Goal: Transaction & Acquisition: Purchase product/service

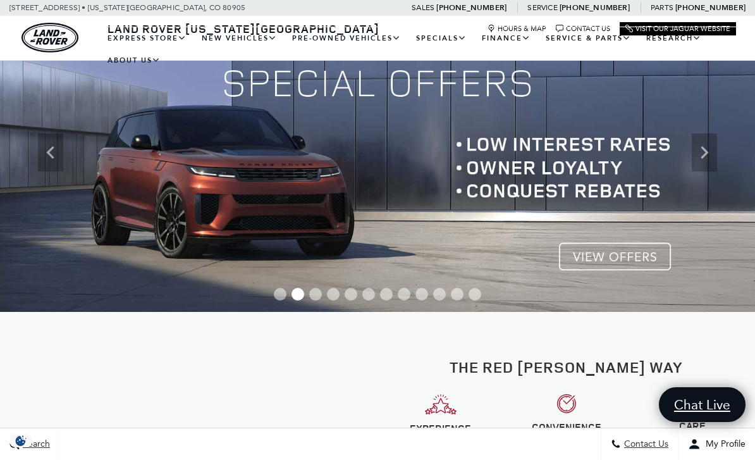
scroll to position [175, 0]
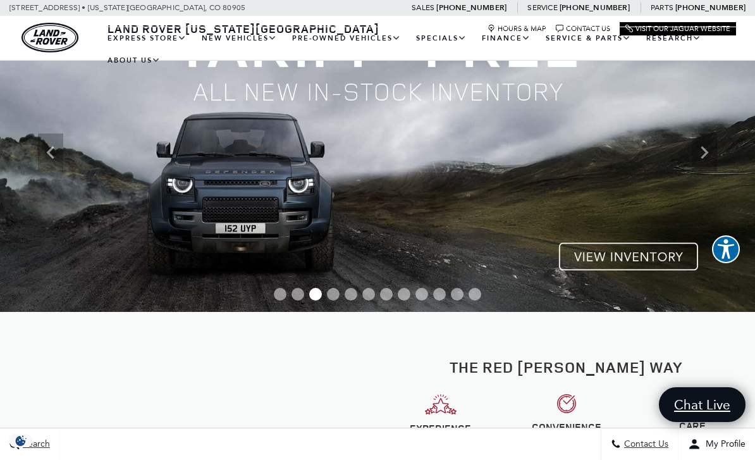
click at [0, 0] on link "Defender 110" at bounding box center [0, 0] width 0 height 0
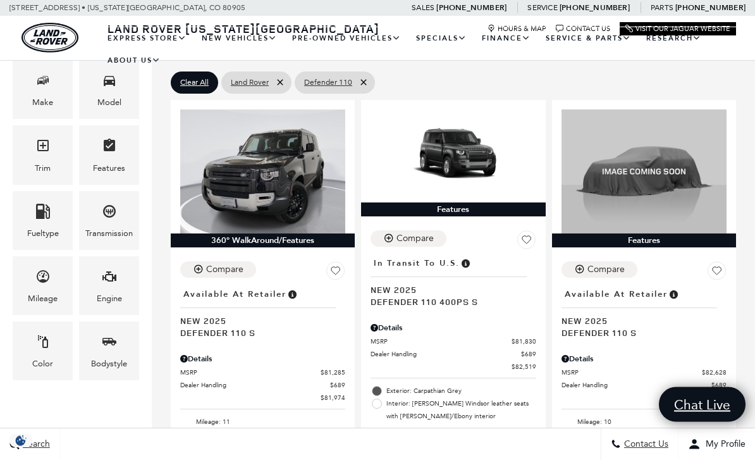
scroll to position [239, 0]
click at [118, 289] on div "Engine" at bounding box center [109, 285] width 60 height 59
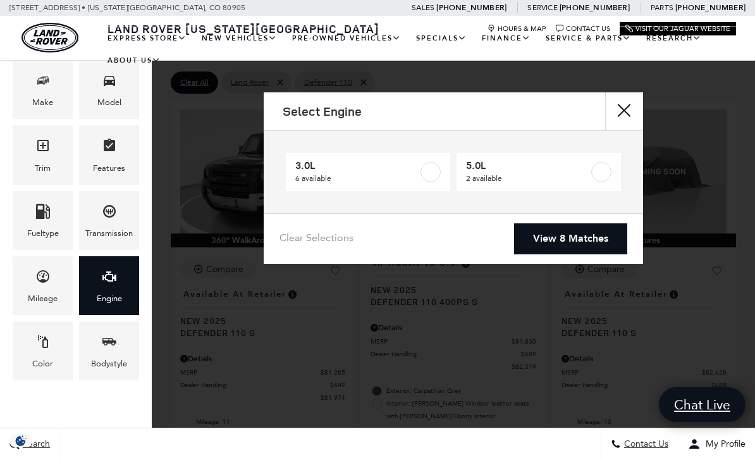
click at [488, 161] on span "5.0L" at bounding box center [528, 165] width 124 height 13
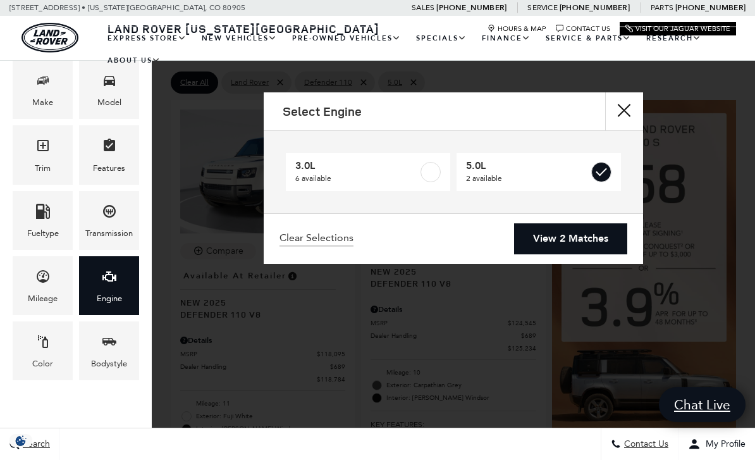
type input "$118,784"
checkbox input "true"
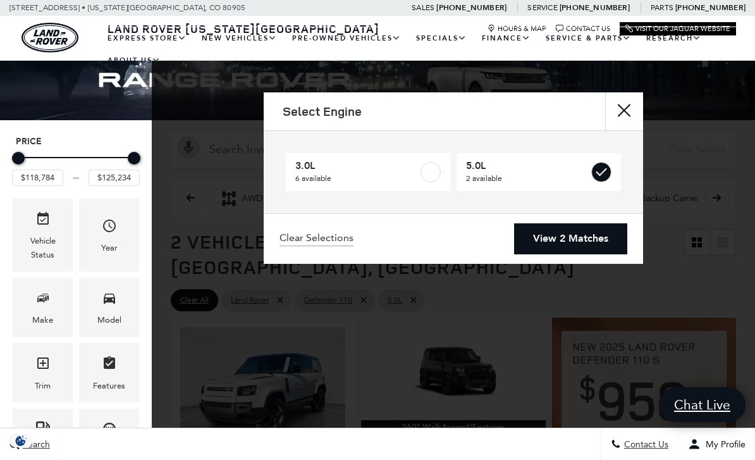
click at [597, 236] on link "View 2 Matches" at bounding box center [570, 238] width 113 height 31
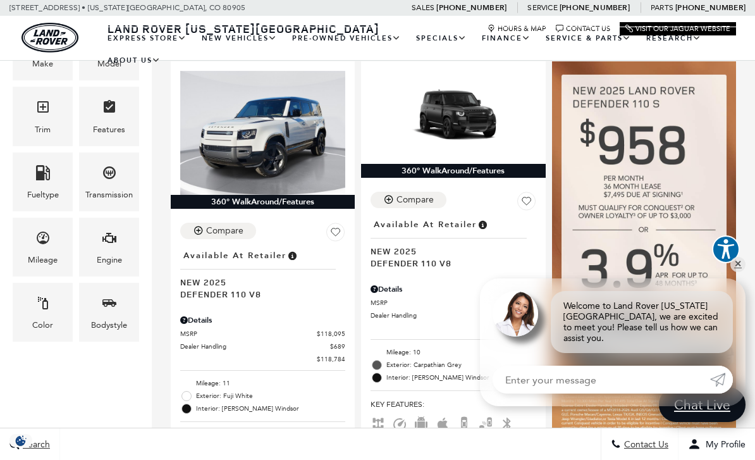
scroll to position [279, 0]
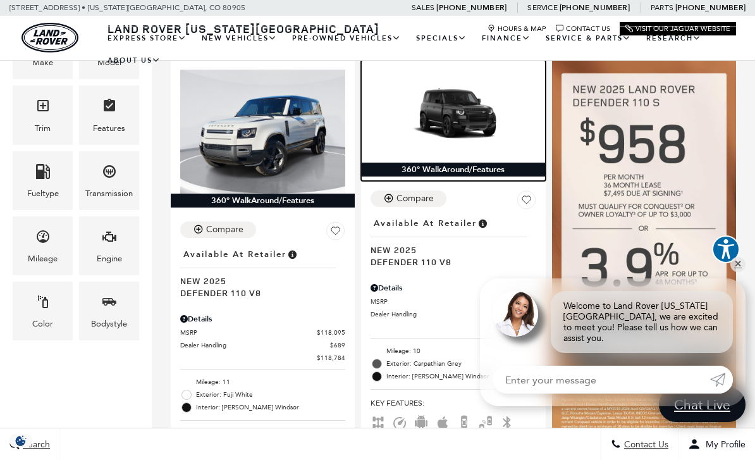
click at [438, 102] on img at bounding box center [453, 116] width 165 height 93
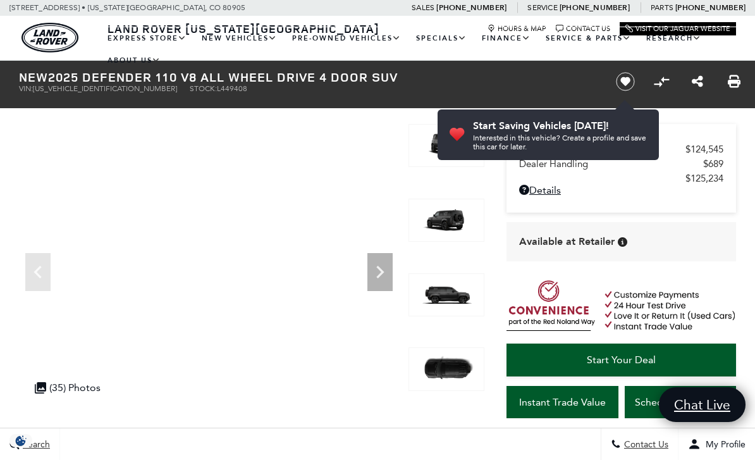
scroll to position [39, 0]
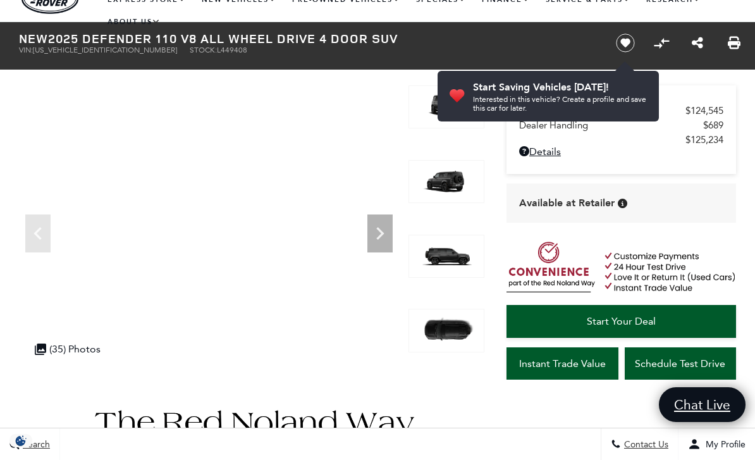
click at [53, 346] on div ".cls-1, .cls-3 { fill: #c50033; } .cls-1 { clip-rule: evenodd; } .cls-2 { clip-…" at bounding box center [67, 349] width 78 height 25
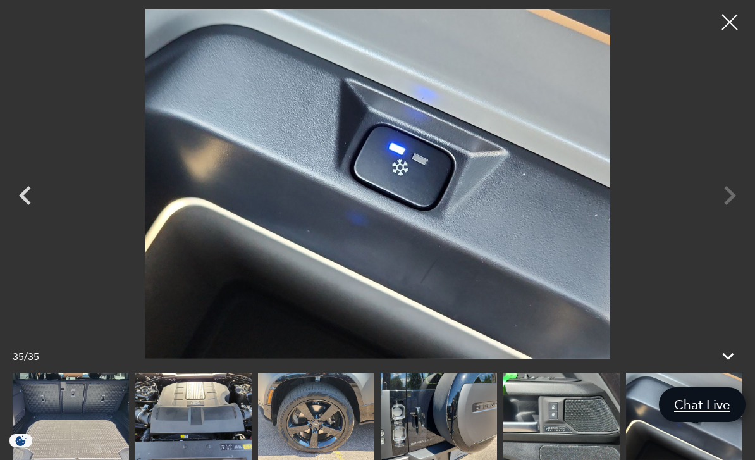
click at [726, 24] on div at bounding box center [730, 22] width 32 height 32
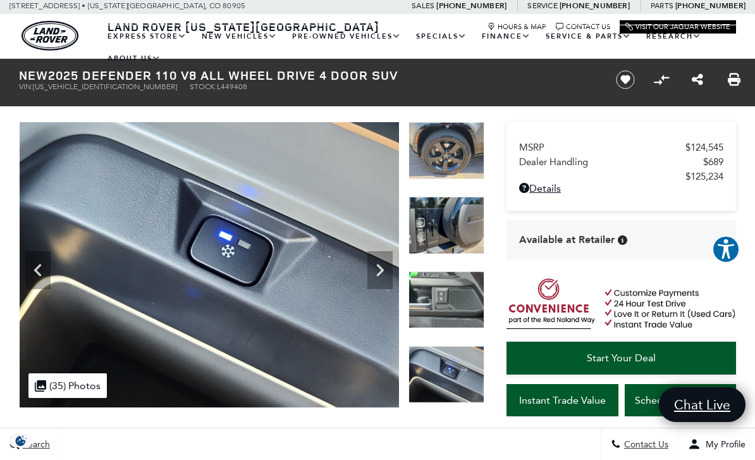
scroll to position [0, 0]
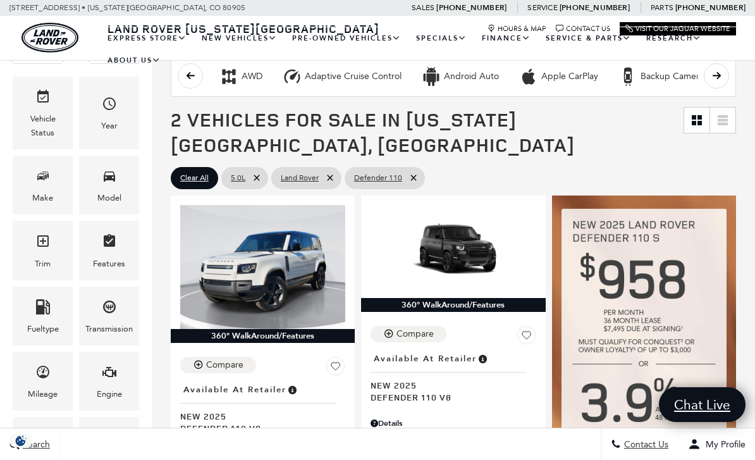
scroll to position [279, 0]
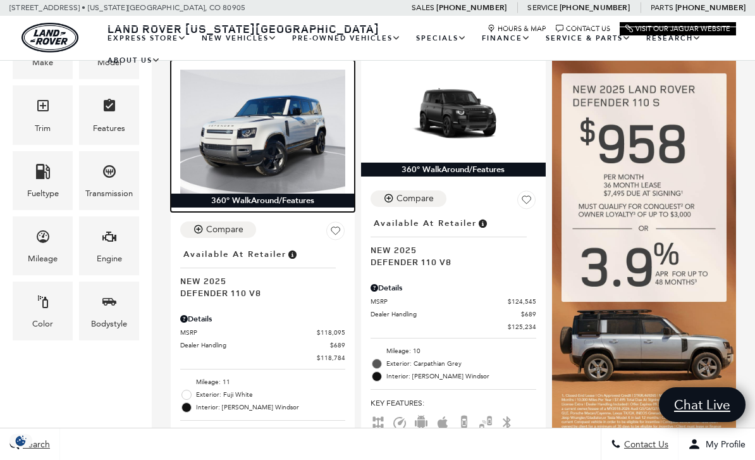
click at [237, 119] on img at bounding box center [262, 132] width 165 height 124
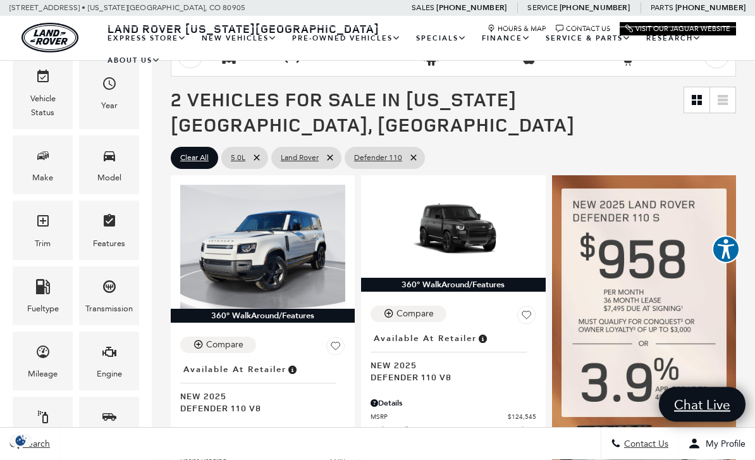
scroll to position [164, 0]
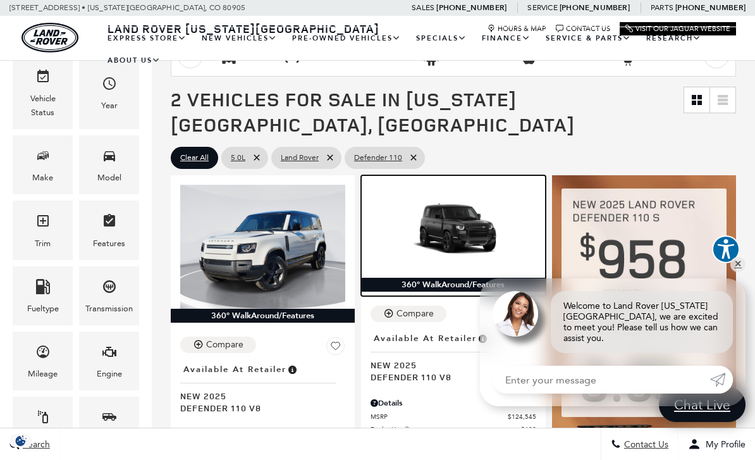
click at [455, 197] on img at bounding box center [453, 231] width 165 height 93
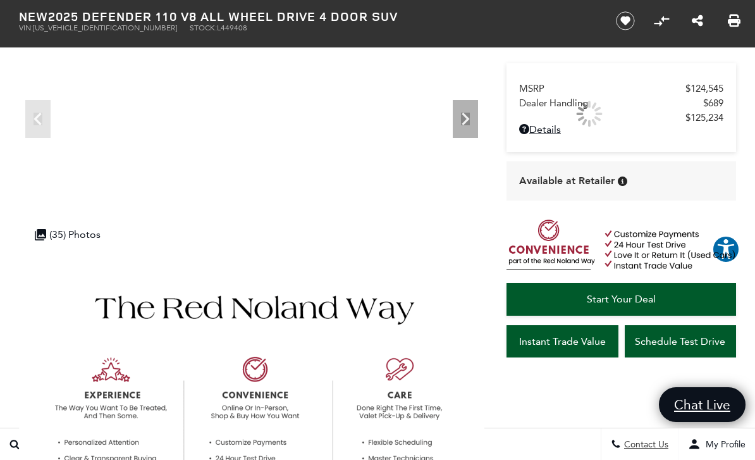
scroll to position [194, 0]
